Goal: Book appointment/travel/reservation

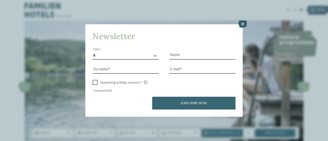
click at [243, 24] on icon at bounding box center [242, 23] width 9 height 7
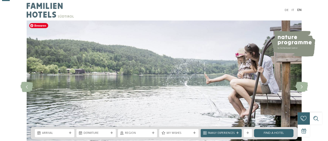
scroll to position [76, 0]
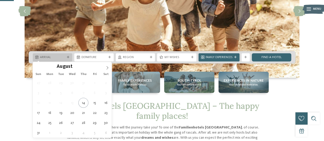
click at [69, 60] on div "Arrival" at bounding box center [52, 57] width 39 height 8
click at [108, 65] on span at bounding box center [107, 66] width 9 height 9
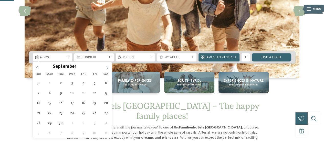
click at [108, 65] on span at bounding box center [107, 66] width 9 height 9
type input "****"
click at [108, 65] on span at bounding box center [107, 66] width 9 height 9
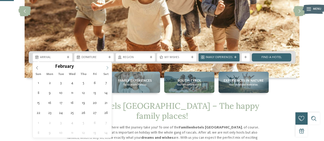
click at [108, 65] on span at bounding box center [107, 66] width 9 height 9
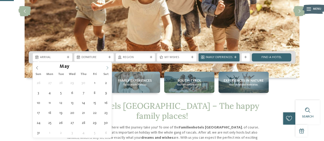
click at [108, 65] on span at bounding box center [107, 66] width 9 height 9
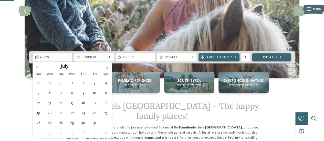
click at [36, 68] on icon at bounding box center [37, 68] width 4 height 4
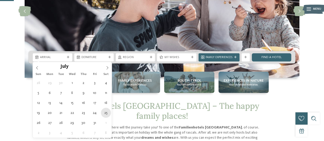
type div "[DATE]"
type input "****"
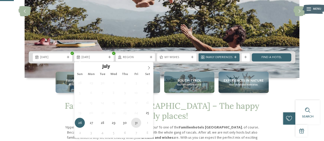
type div "[DATE]"
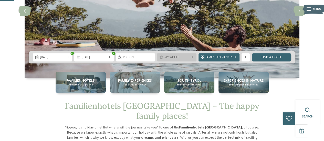
click at [177, 58] on span "My wishes" at bounding box center [176, 58] width 25 height 4
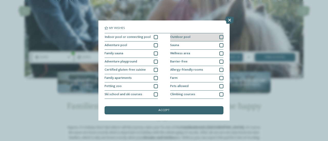
click at [219, 36] on div at bounding box center [221, 37] width 4 height 4
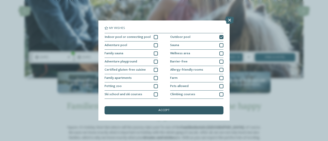
click at [160, 108] on div "accept" at bounding box center [163, 110] width 119 height 8
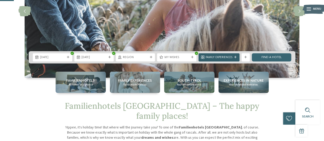
click at [231, 55] on div "Family Experiences" at bounding box center [218, 57] width 29 height 4
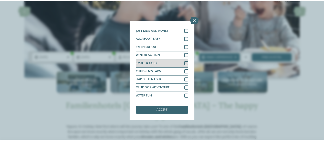
scroll to position [0, 0]
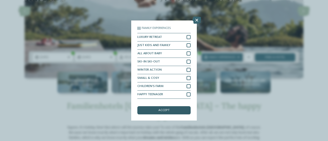
click at [170, 110] on div "accept" at bounding box center [163, 110] width 53 height 8
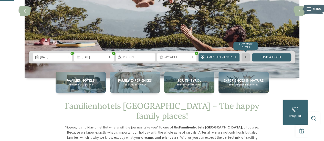
click at [248, 55] on div "Show more filters" at bounding box center [245, 57] width 8 height 8
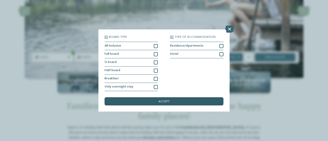
click at [178, 101] on div "accept" at bounding box center [163, 101] width 119 height 8
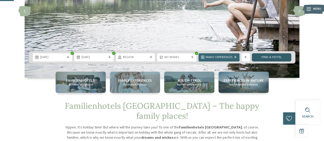
click at [276, 57] on link "Find a hotel" at bounding box center [271, 57] width 39 height 8
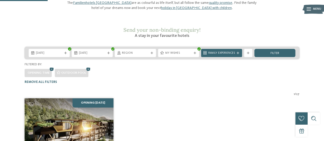
scroll to position [56, 0]
